Goal: Find specific page/section: Find specific page/section

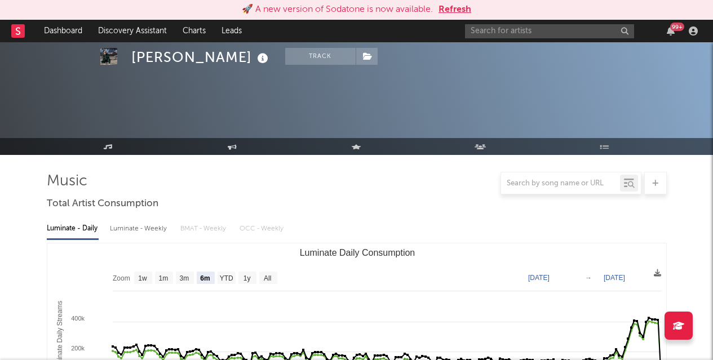
select select "6m"
click at [518, 39] on div "99 +" at bounding box center [583, 31] width 237 height 23
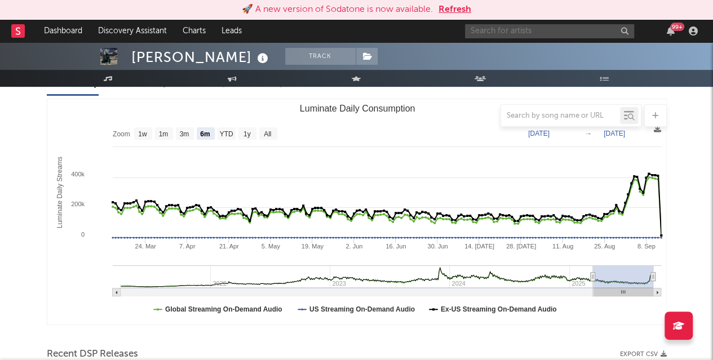
click at [512, 37] on input "text" at bounding box center [549, 31] width 169 height 14
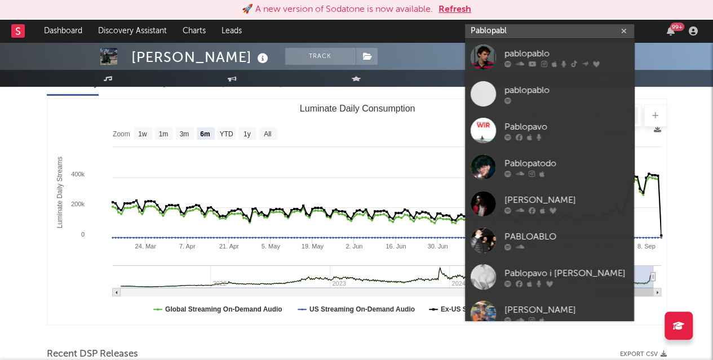
type input "Pablopabl"
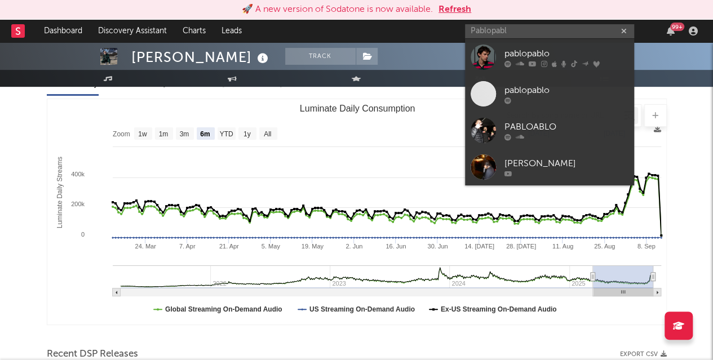
click at [517, 48] on div "pablopablo" at bounding box center [566, 54] width 124 height 14
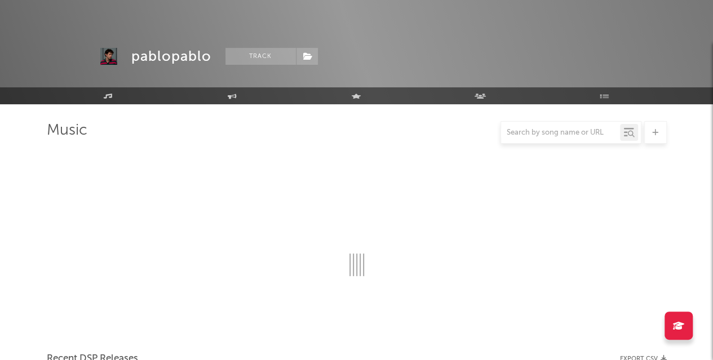
scroll to position [144, 0]
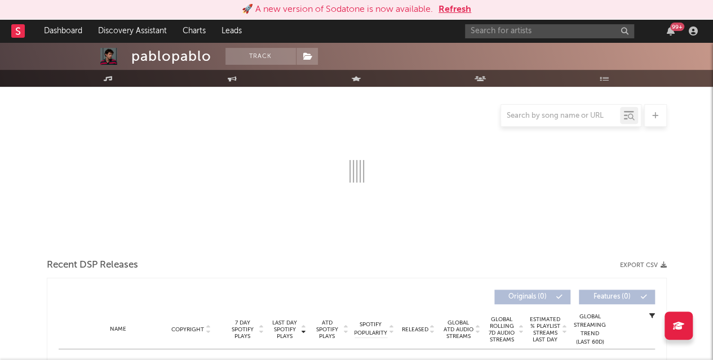
select select "6m"
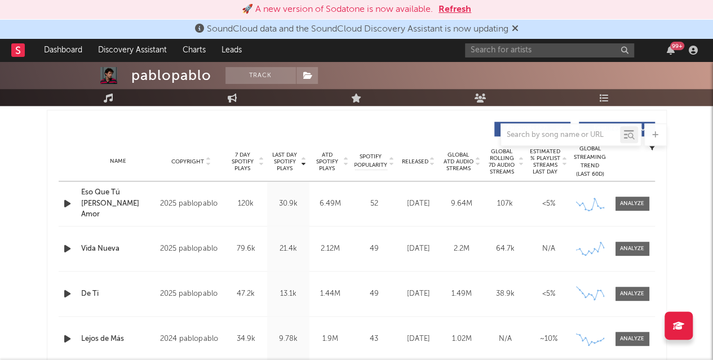
scroll to position [407, 0]
